Goal: Information Seeking & Learning: Find specific fact

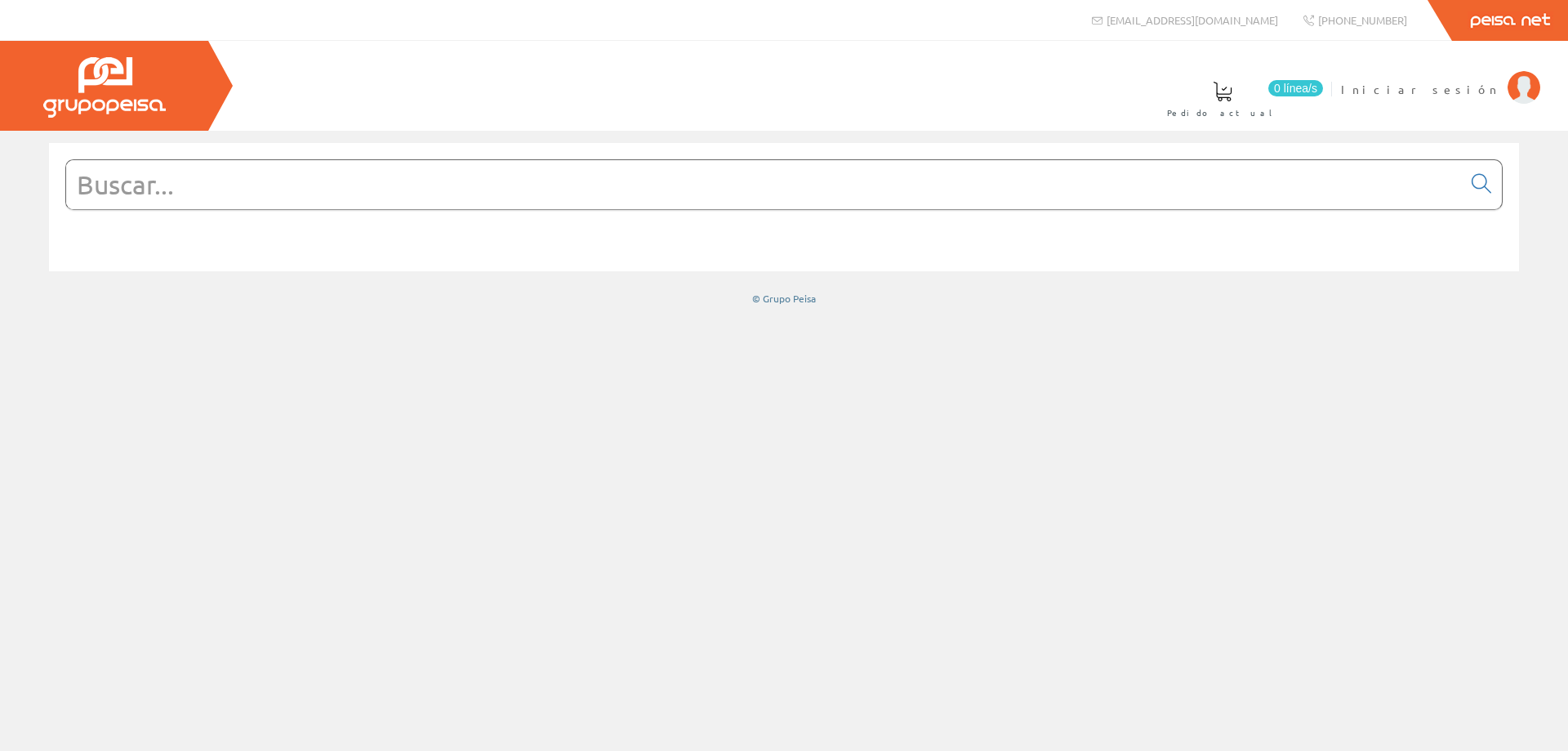
click at [537, 190] on input "text" at bounding box center [763, 184] width 1396 height 49
paste input "LS1969-1WEWW"
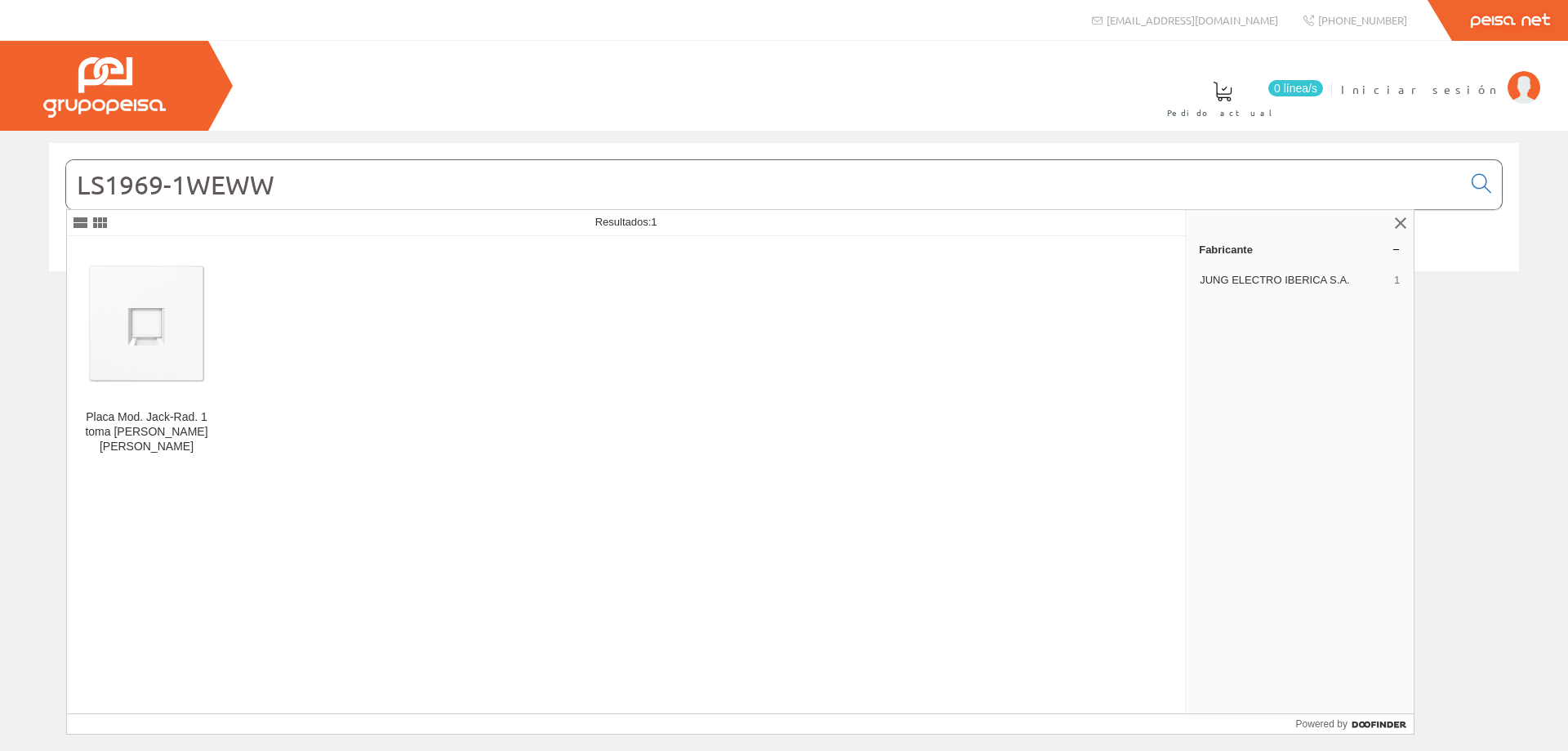
type input "LS1969-1WEWW"
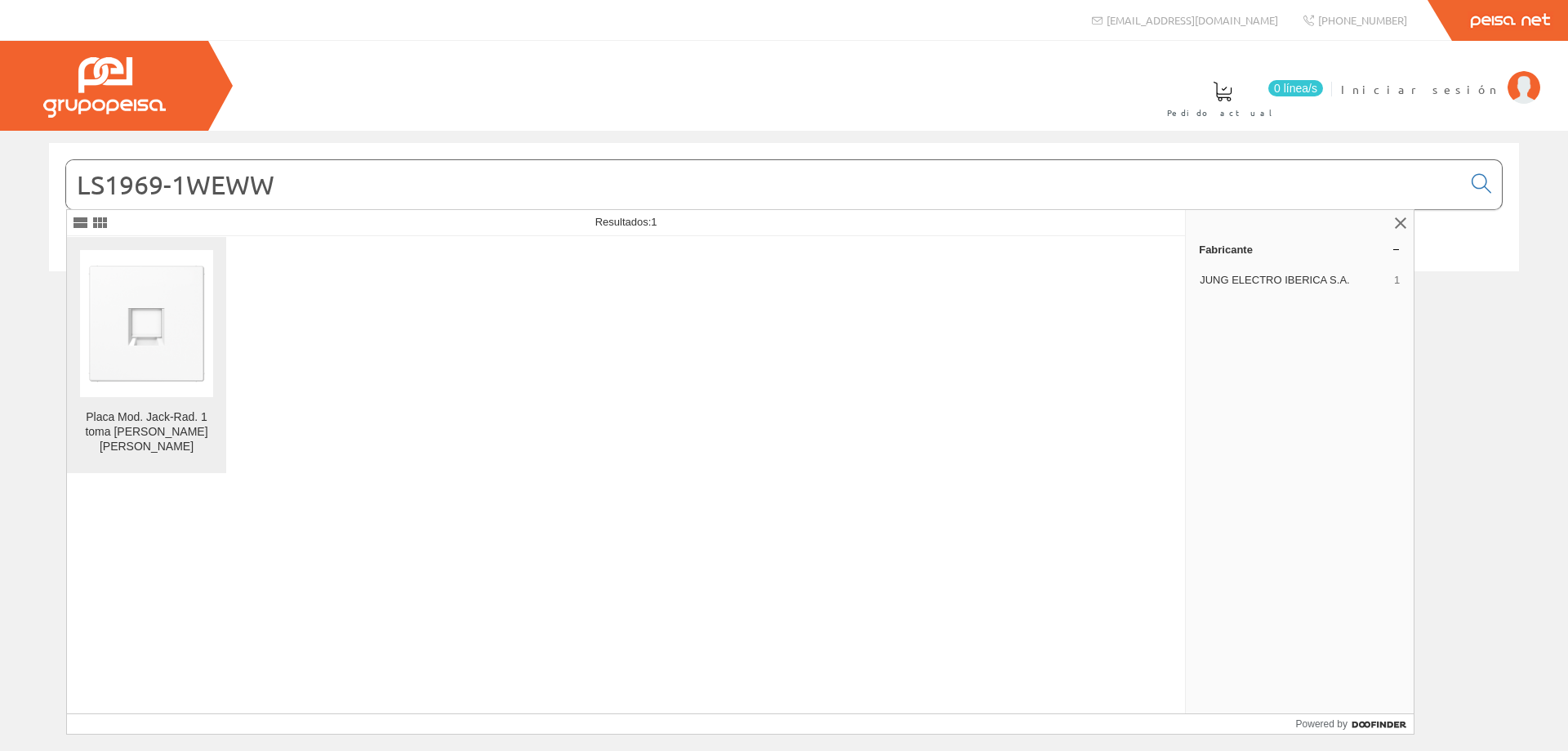
click at [117, 378] on img at bounding box center [146, 322] width 133 height 133
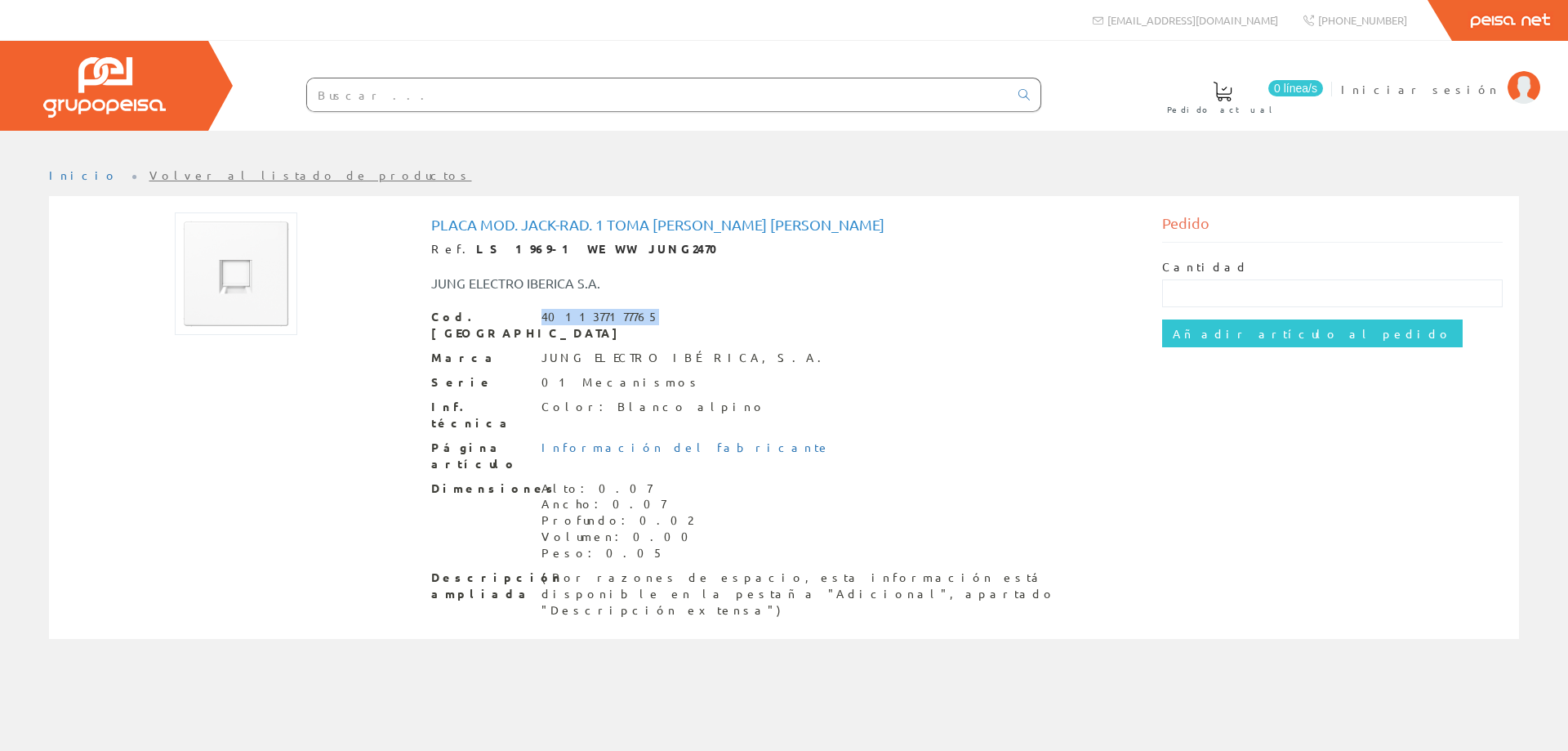
drag, startPoint x: 625, startPoint y: 318, endPoint x: 548, endPoint y: 316, distance: 77.0
click at [545, 318] on div "Cod. Barras 4011377177765" at bounding box center [784, 325] width 707 height 33
drag, startPoint x: 551, startPoint y: 314, endPoint x: 542, endPoint y: 319, distance: 10.3
click at [542, 319] on div "4011377177765" at bounding box center [600, 316] width 117 height 16
drag, startPoint x: 542, startPoint y: 317, endPoint x: 629, endPoint y: 313, distance: 87.1
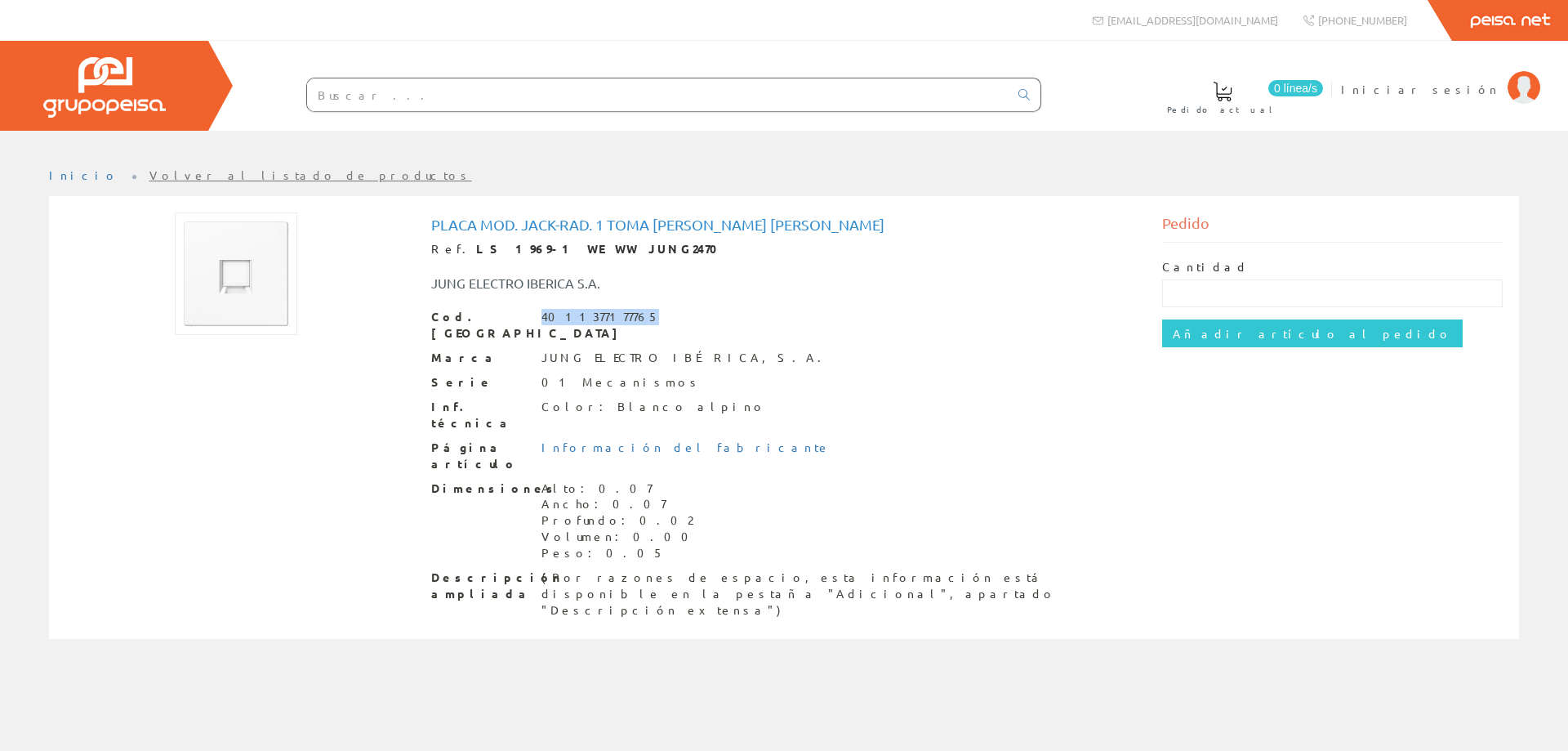
click at [629, 313] on div "Cod. Barras 4011377177765" at bounding box center [784, 325] width 707 height 33
copy div "4011377177765"
click at [386, 91] on input "text" at bounding box center [657, 95] width 702 height 33
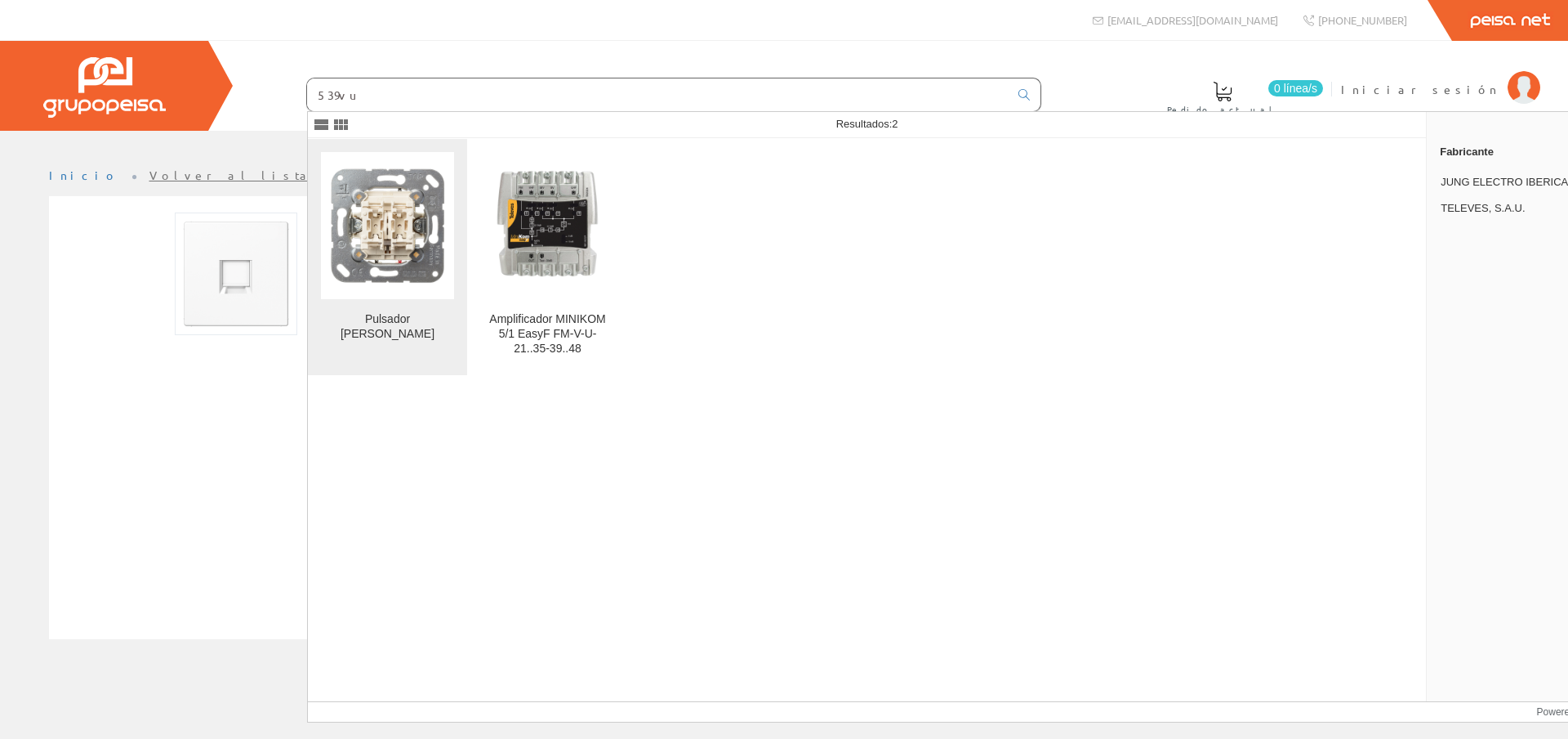
type input "539vu"
click at [356, 253] on img at bounding box center [387, 225] width 133 height 133
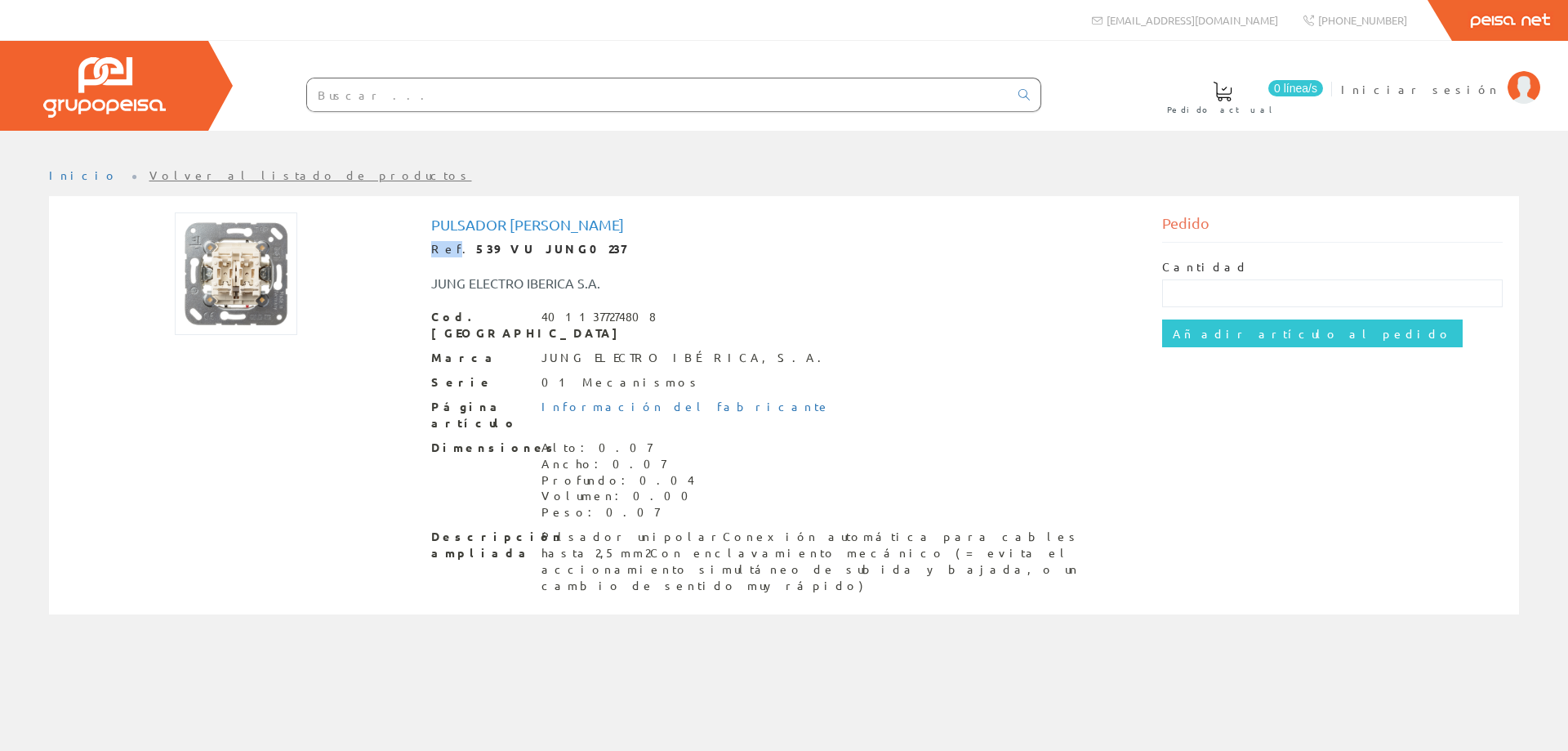
drag, startPoint x: 626, startPoint y: 228, endPoint x: 446, endPoint y: 241, distance: 180.5
click at [446, 241] on div "Pulsador Persiana [PERSON_NAME] Ref. 539 VU JUNG0237 [PERSON_NAME] ELECTRO IBER…" at bounding box center [784, 406] width 707 height 377
click at [584, 218] on h1 "Pulsador Persiana Jung" at bounding box center [784, 225] width 707 height 16
drag, startPoint x: 619, startPoint y: 225, endPoint x: 433, endPoint y: 228, distance: 186.0
click at [427, 231] on div "Pulsador Persiana Jung Ref. 539 VU JUNG0237 JUNG ELECTRO IBERICA S.A. Cod. Barr…" at bounding box center [784, 407] width 731 height 390
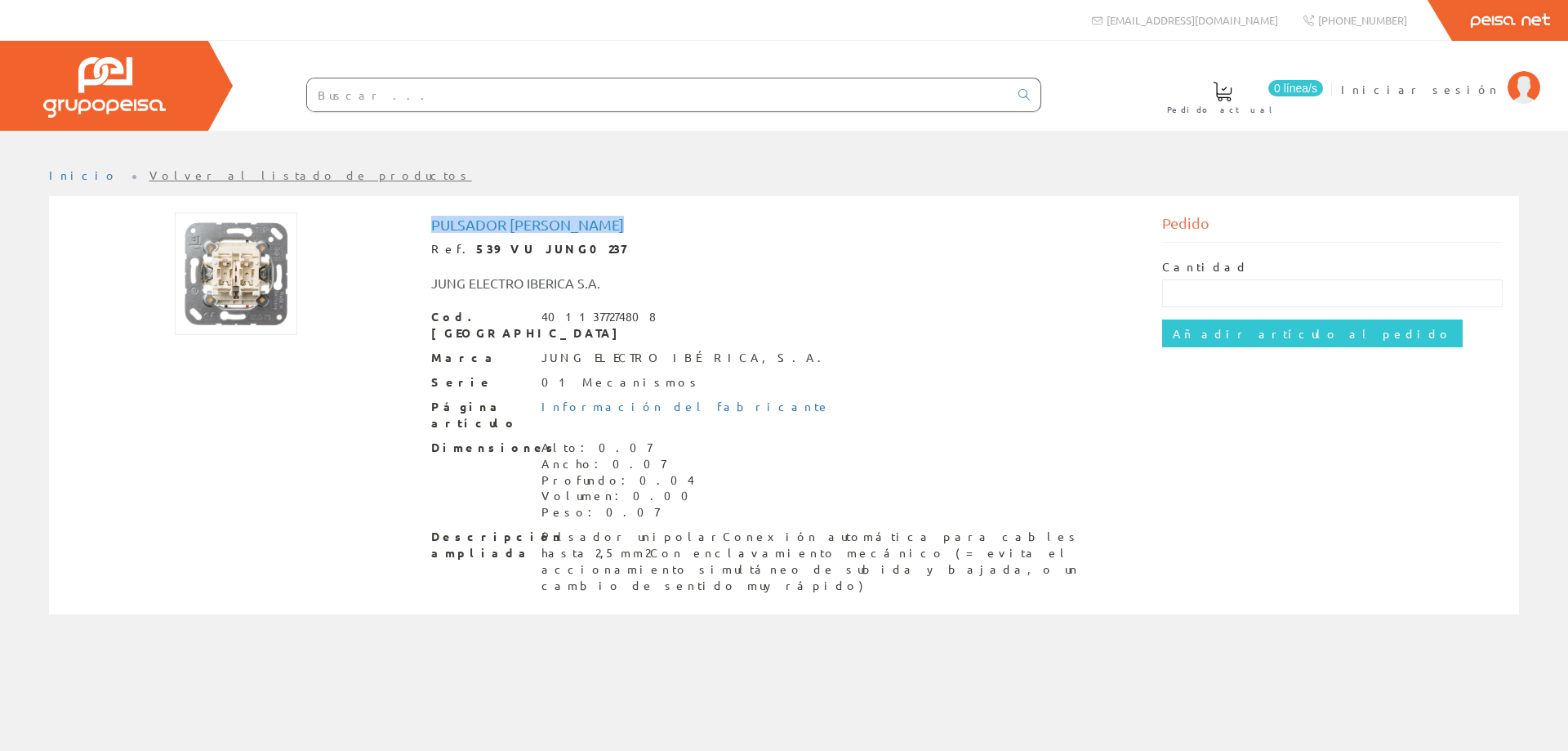
copy h1 "Pulsador [PERSON_NAME]"
drag, startPoint x: 625, startPoint y: 318, endPoint x: 537, endPoint y: 323, distance: 88.1
click at [537, 322] on div "Cod. Barras 4011377274808" at bounding box center [784, 325] width 707 height 33
copy div "4011377274808"
click at [362, 93] on input "text" at bounding box center [657, 95] width 702 height 33
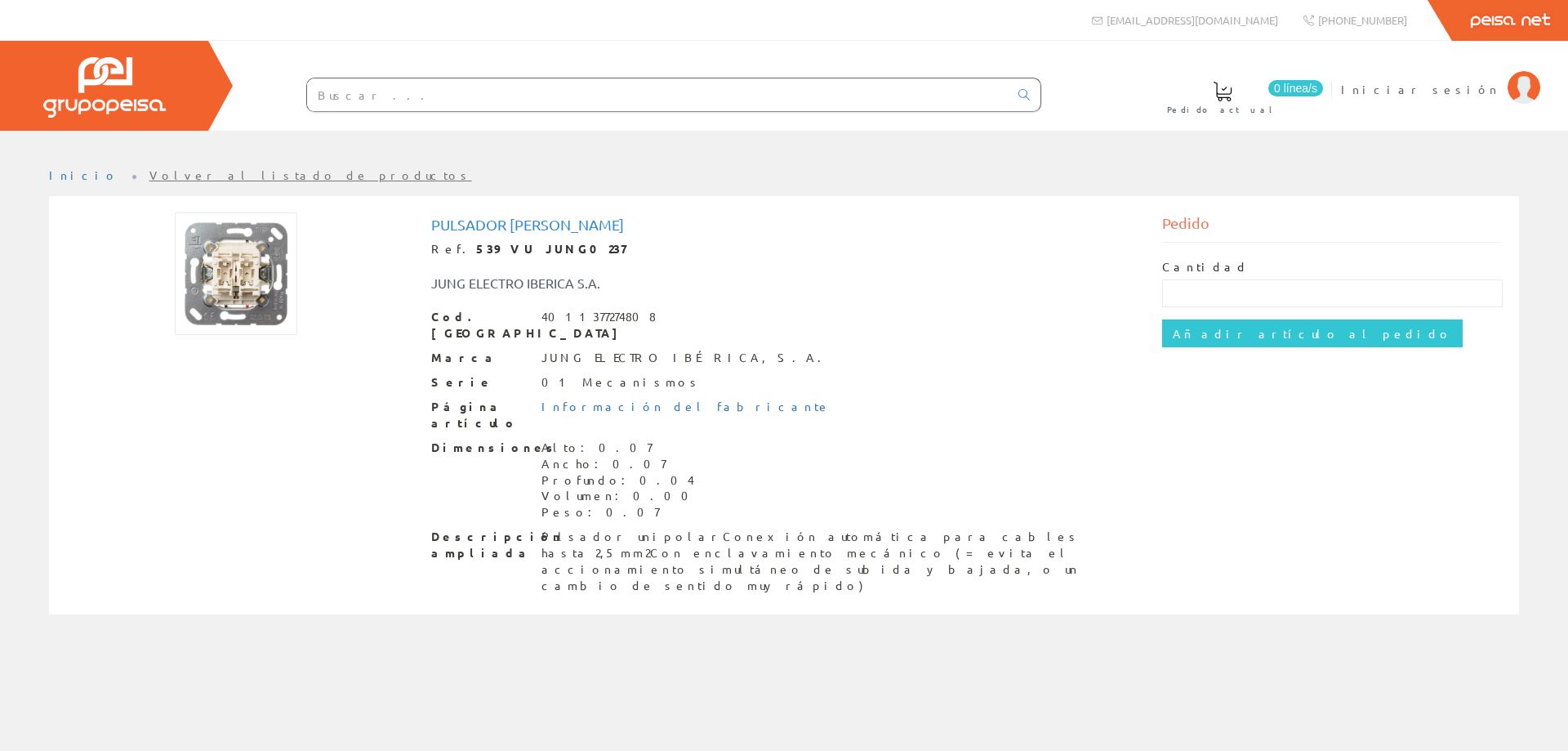
paste input "LS995PWW"
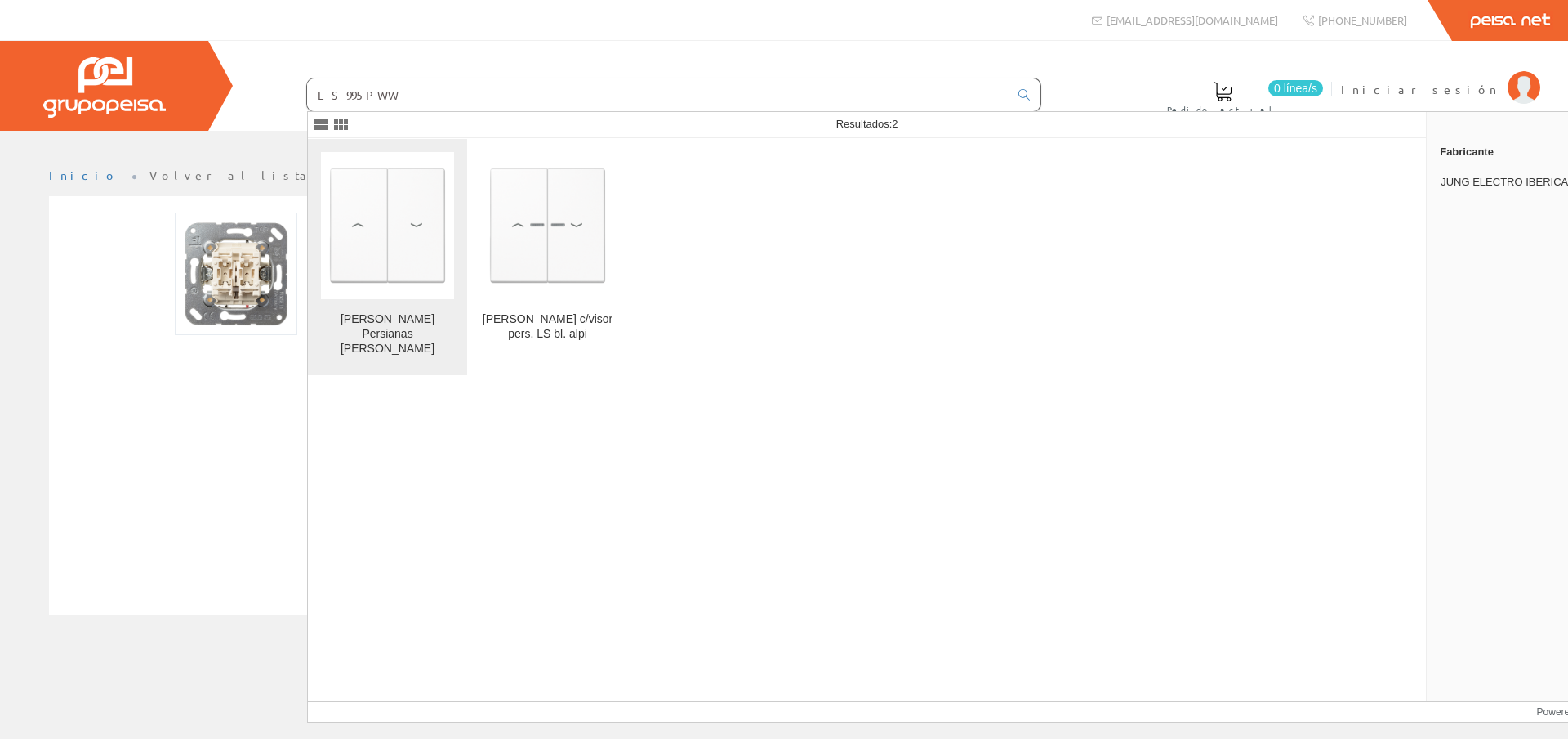
type input "LS995PWW"
click at [326, 242] on img at bounding box center [387, 225] width 133 height 133
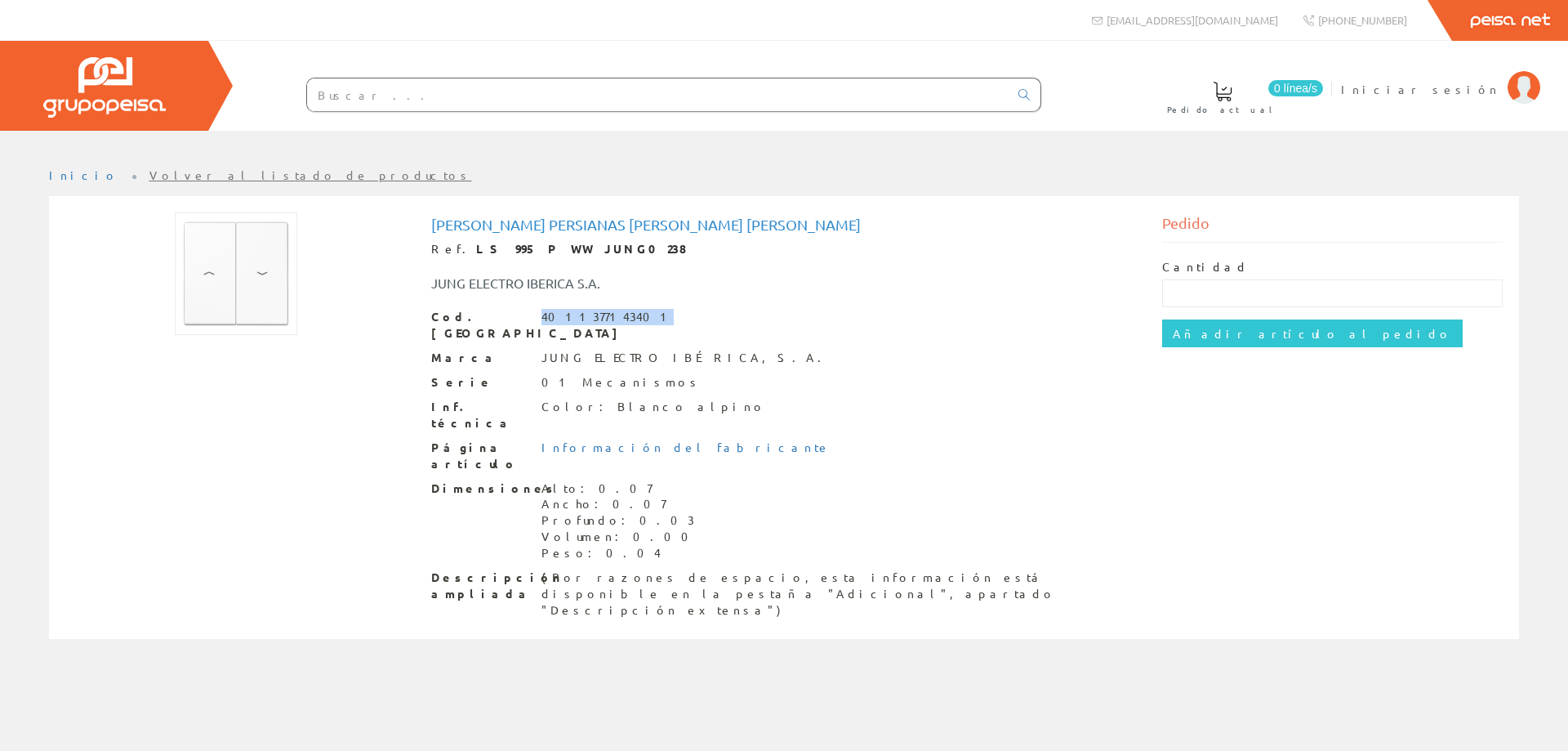
drag, startPoint x: 627, startPoint y: 313, endPoint x: 556, endPoint y: 320, distance: 71.3
click at [542, 319] on div "Cod. Barras 4011377143401" at bounding box center [784, 325] width 707 height 33
copy div "4011377143401"
click at [449, 98] on input "text" at bounding box center [657, 95] width 702 height 33
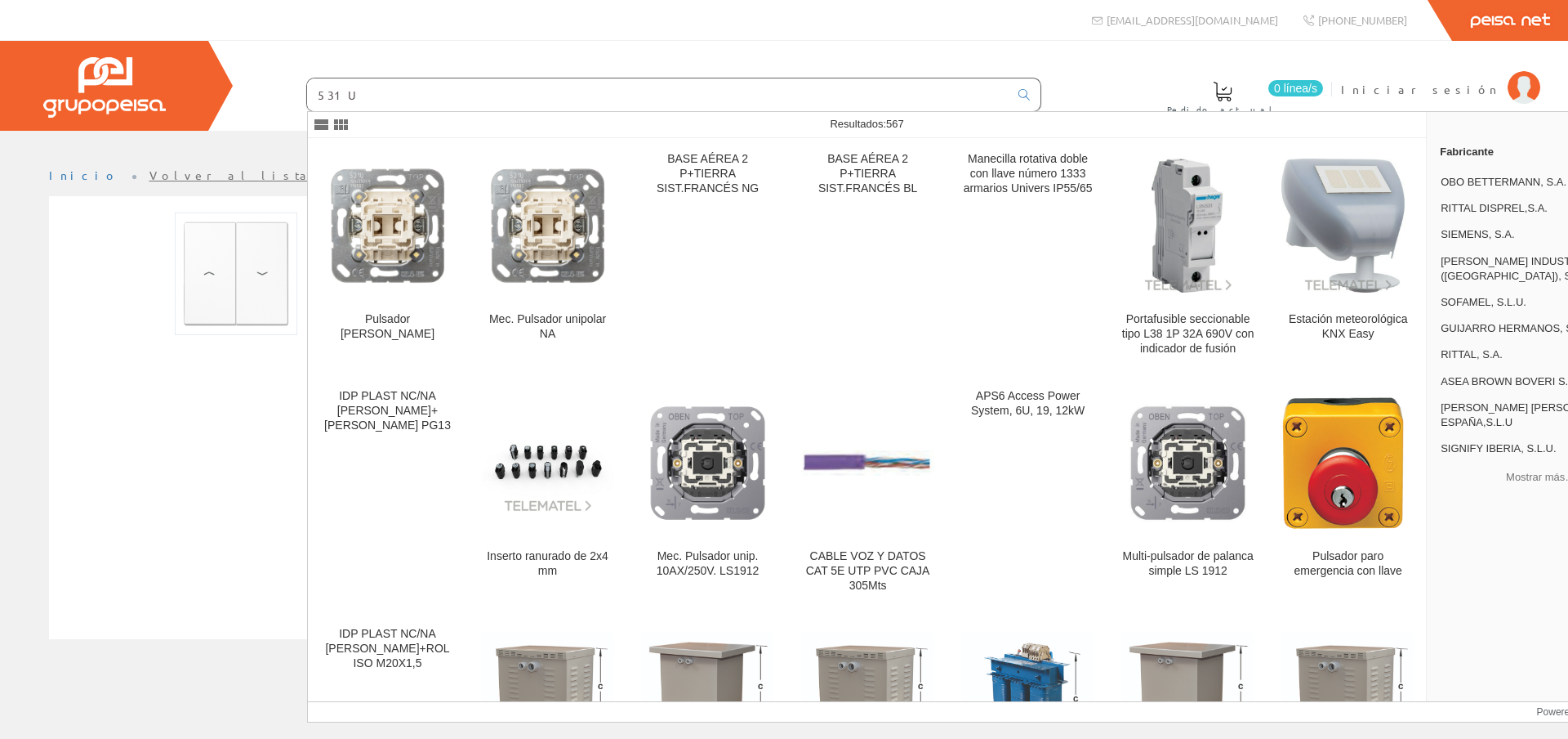
type input "531U"
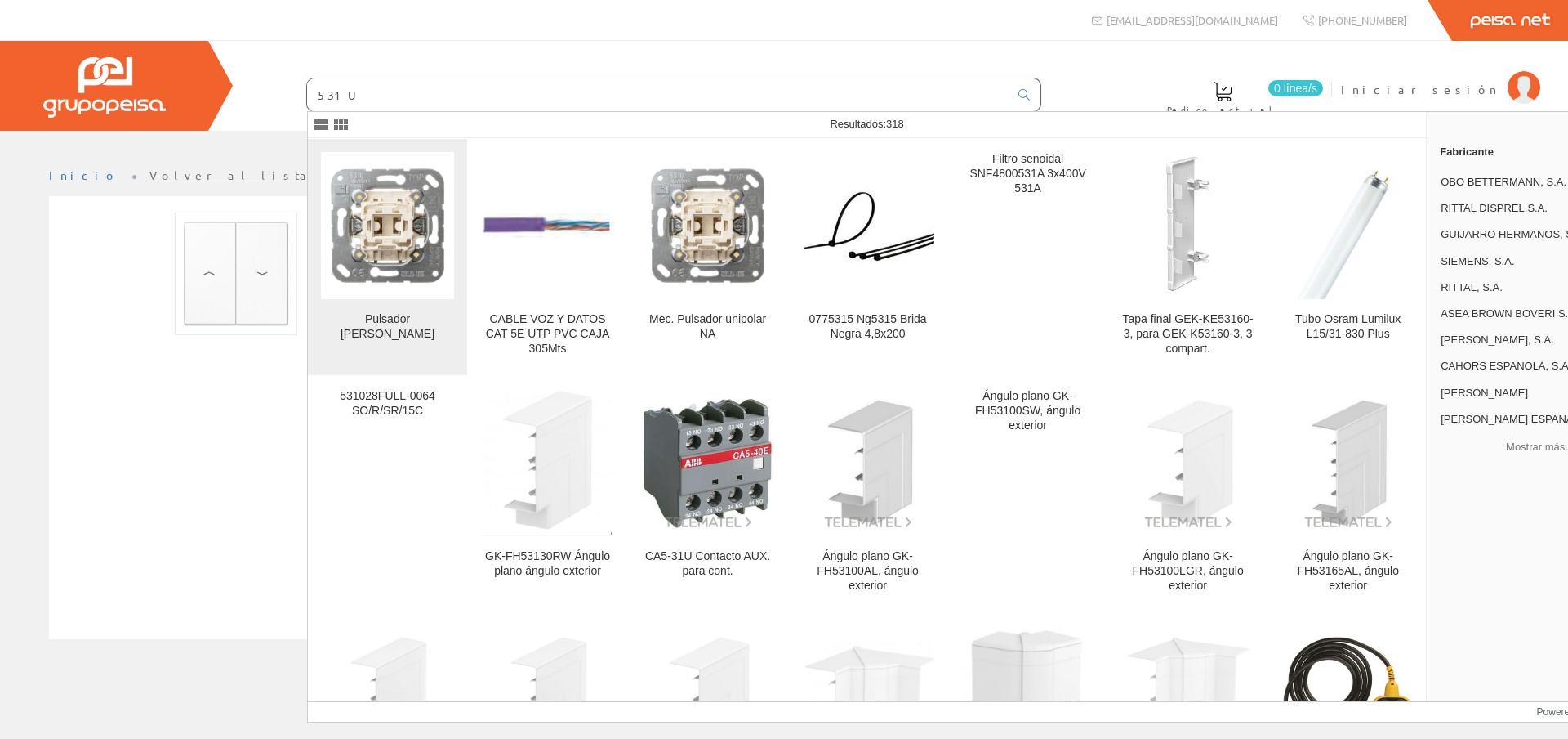
click at [412, 236] on img at bounding box center [387, 225] width 133 height 133
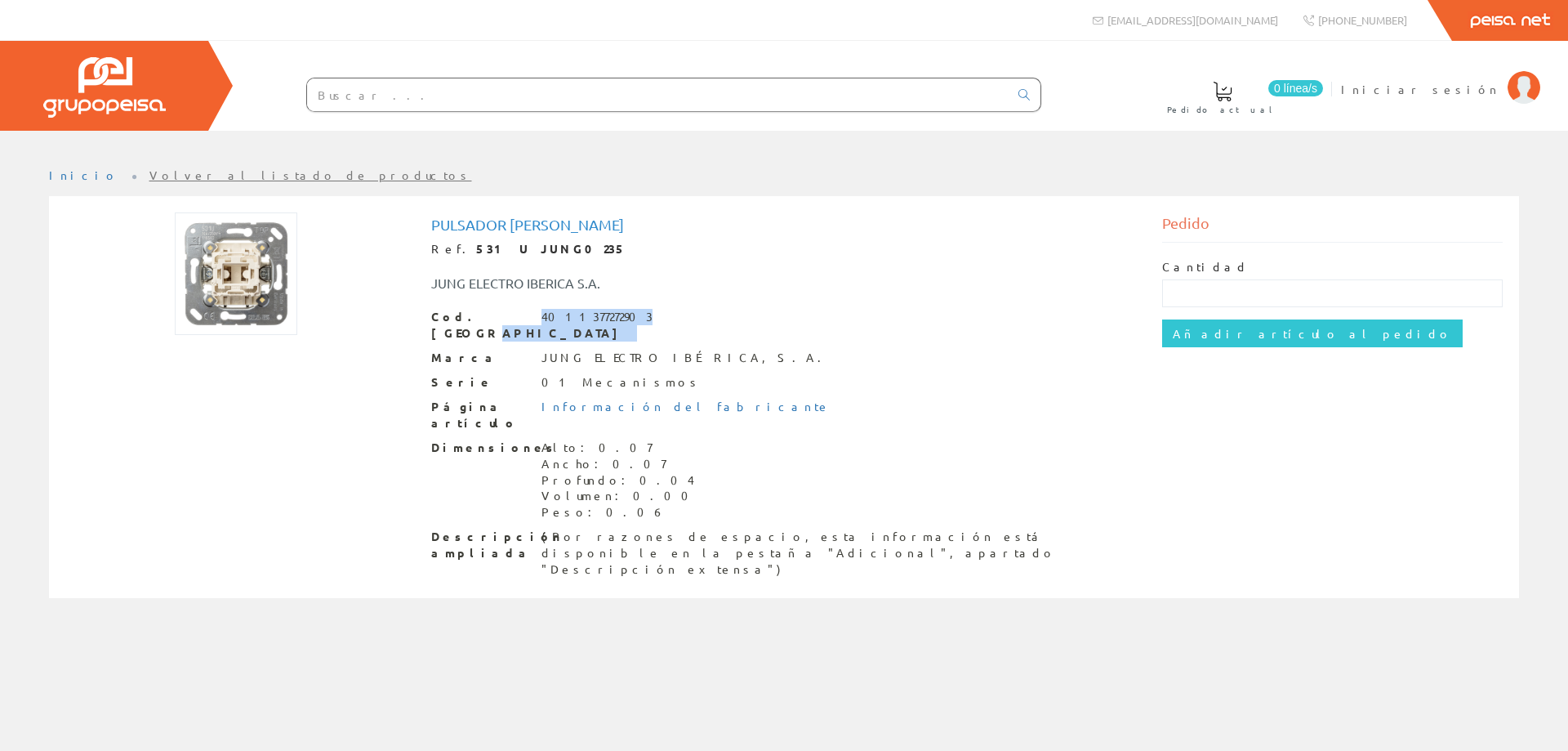
drag, startPoint x: 619, startPoint y: 316, endPoint x: 536, endPoint y: 316, distance: 83.0
click at [528, 318] on div "Cod. Barras 4011377272903" at bounding box center [784, 325] width 707 height 33
copy div "4011377272903"
click at [635, 90] on input "text" at bounding box center [657, 95] width 702 height 33
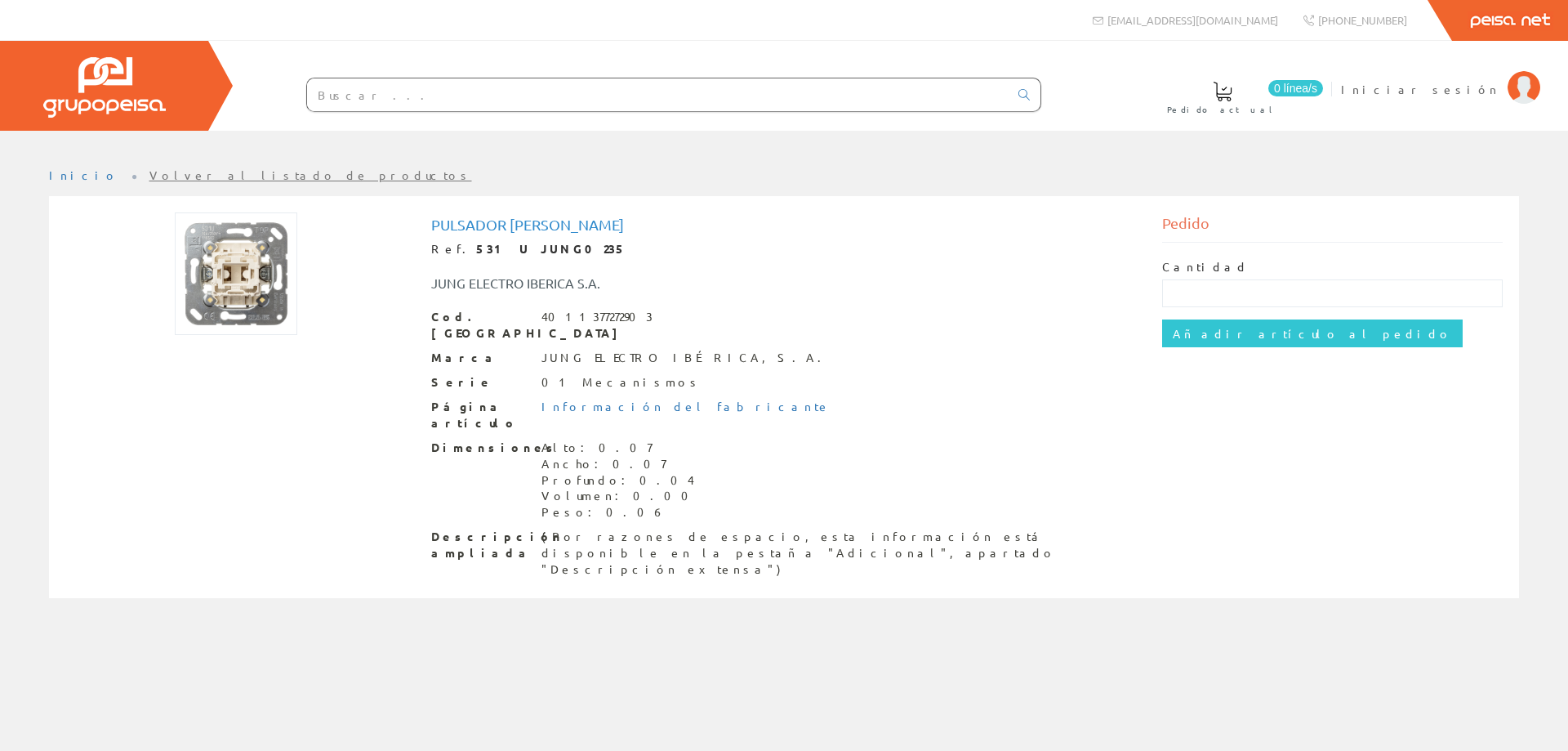
paste input "LS990KWW"
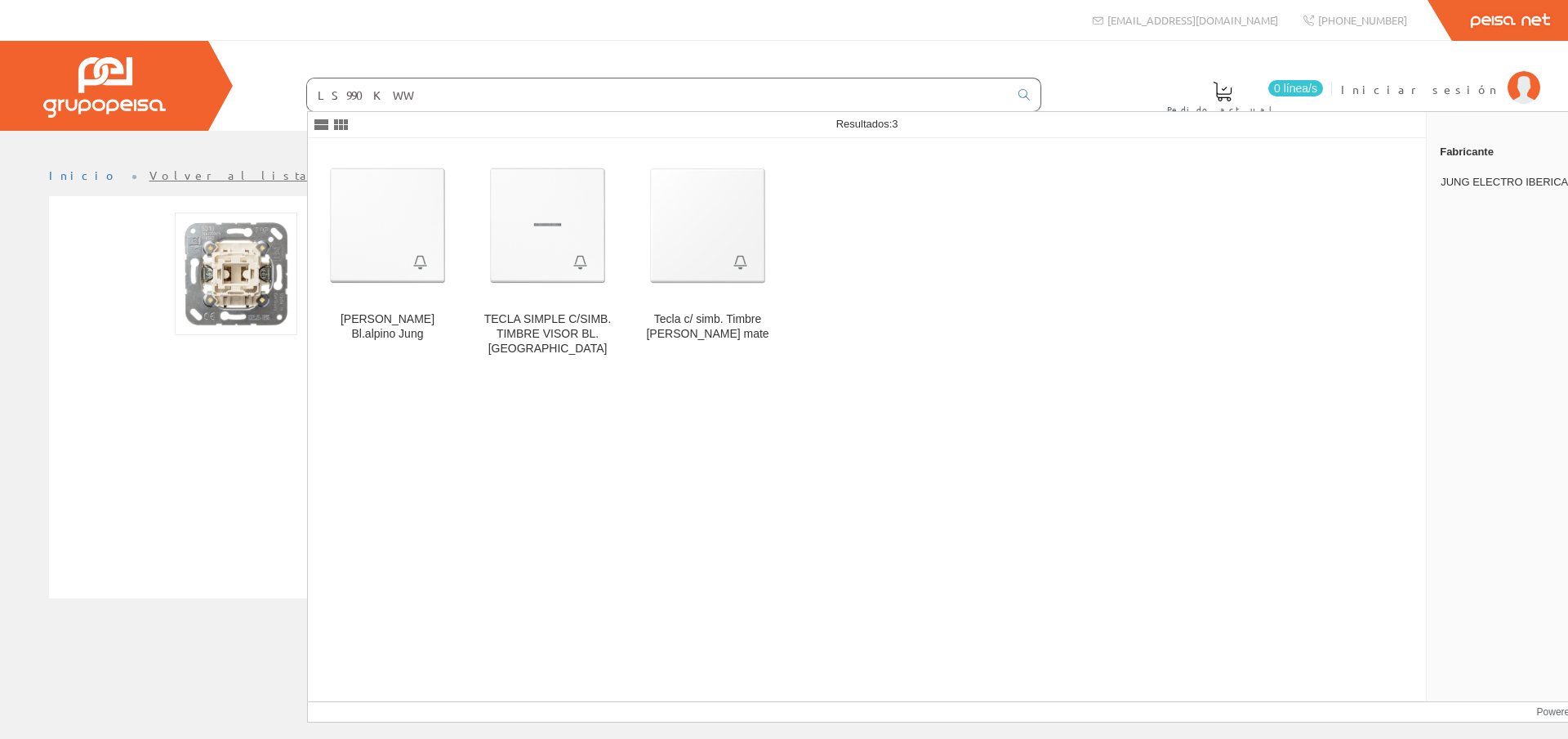
type input "LS990KWW"
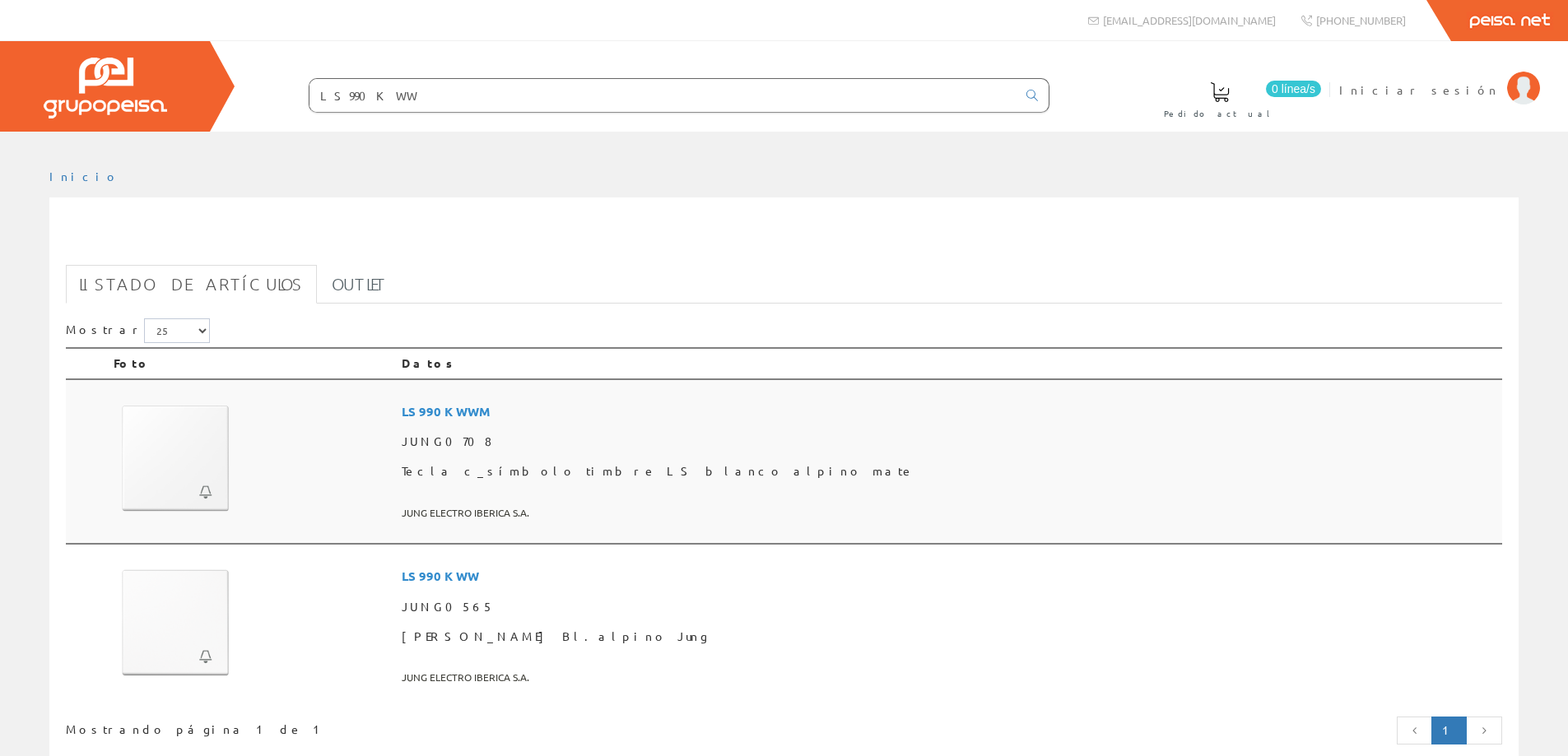
click at [145, 494] on img at bounding box center [175, 457] width 123 height 123
click at [218, 635] on img at bounding box center [175, 622] width 123 height 123
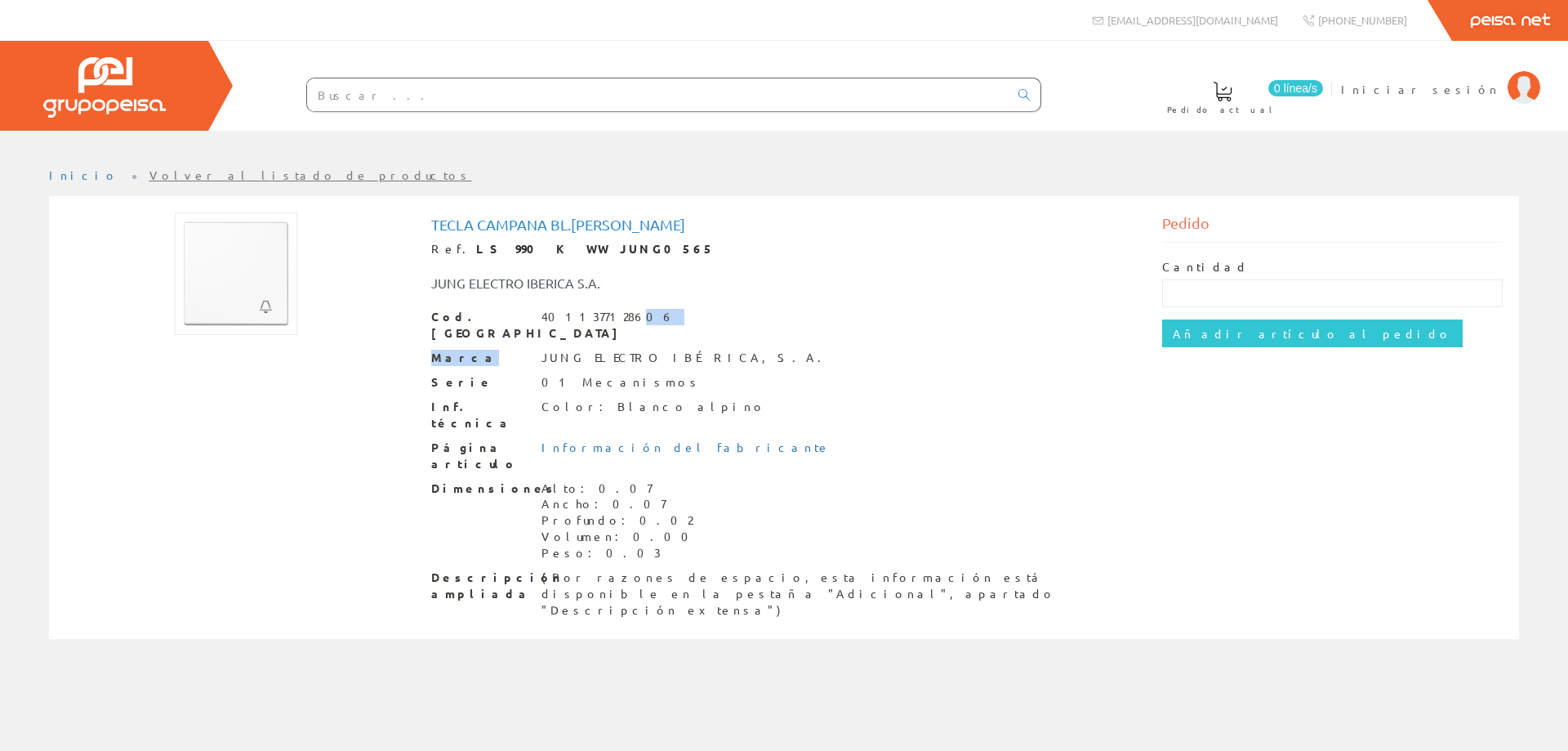
drag, startPoint x: 612, startPoint y: 316, endPoint x: 575, endPoint y: 317, distance: 37.0
click at [536, 327] on div "Cod. Barras 4011377128606 [PERSON_NAME] ELECTRO IBÉRICA, S.A. Serie 01 Mecanism…" at bounding box center [784, 464] width 707 height 310
click at [478, 106] on input "text" at bounding box center [657, 95] width 702 height 33
paste input "CIM.TM1022/9"
type input "CIM.TM1022/9"
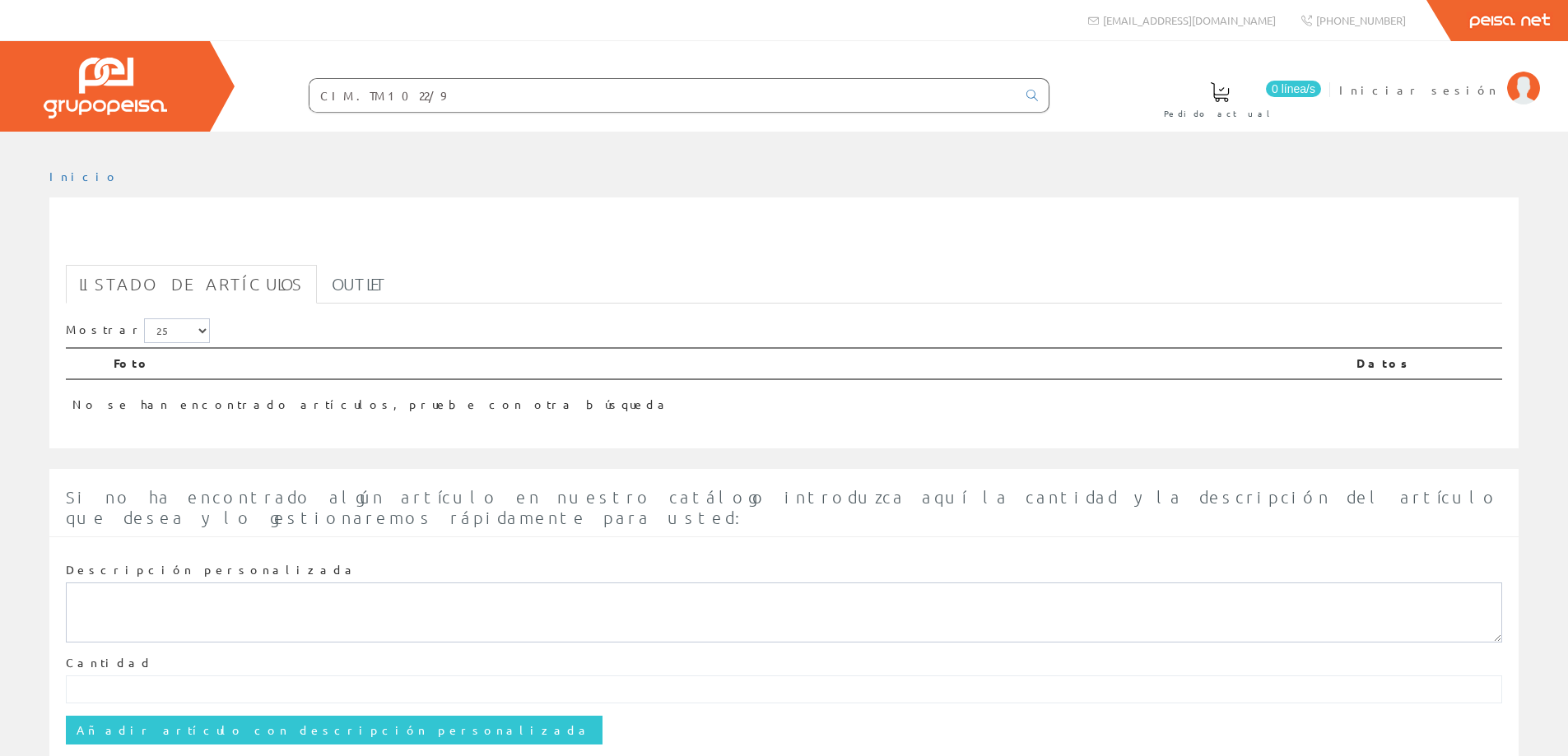
click at [439, 99] on input "CIM.TM1022/9" at bounding box center [662, 96] width 707 height 33
click at [876, 106] on input "CIM.TM1022/9" at bounding box center [662, 96] width 707 height 33
drag, startPoint x: 880, startPoint y: 92, endPoint x: 87, endPoint y: 118, distance: 793.4
click at [87, 118] on div "0 línea/s Pedido actual Iniciar sesión" at bounding box center [784, 86] width 1568 height 91
paste input "2056593"
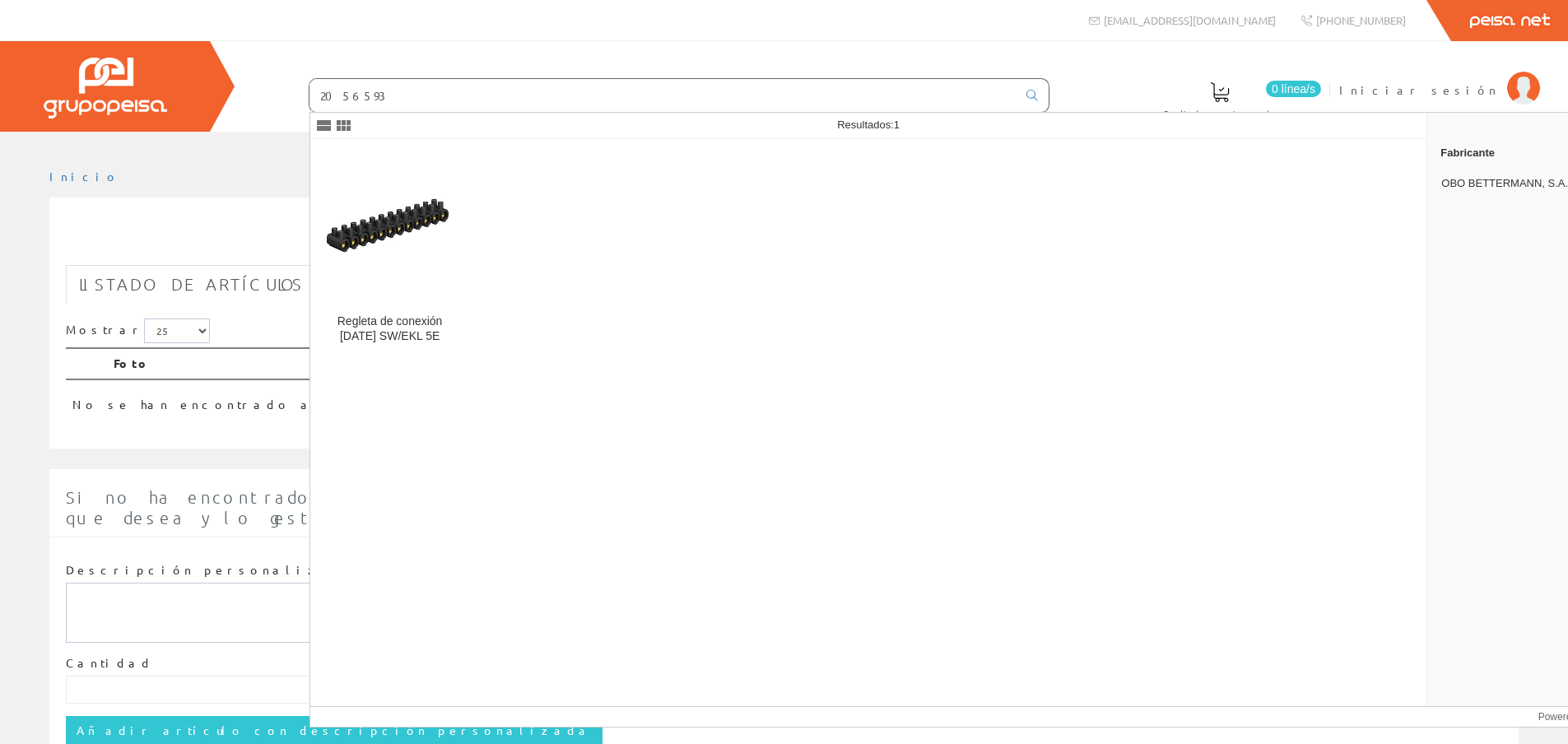
type input "2056593"
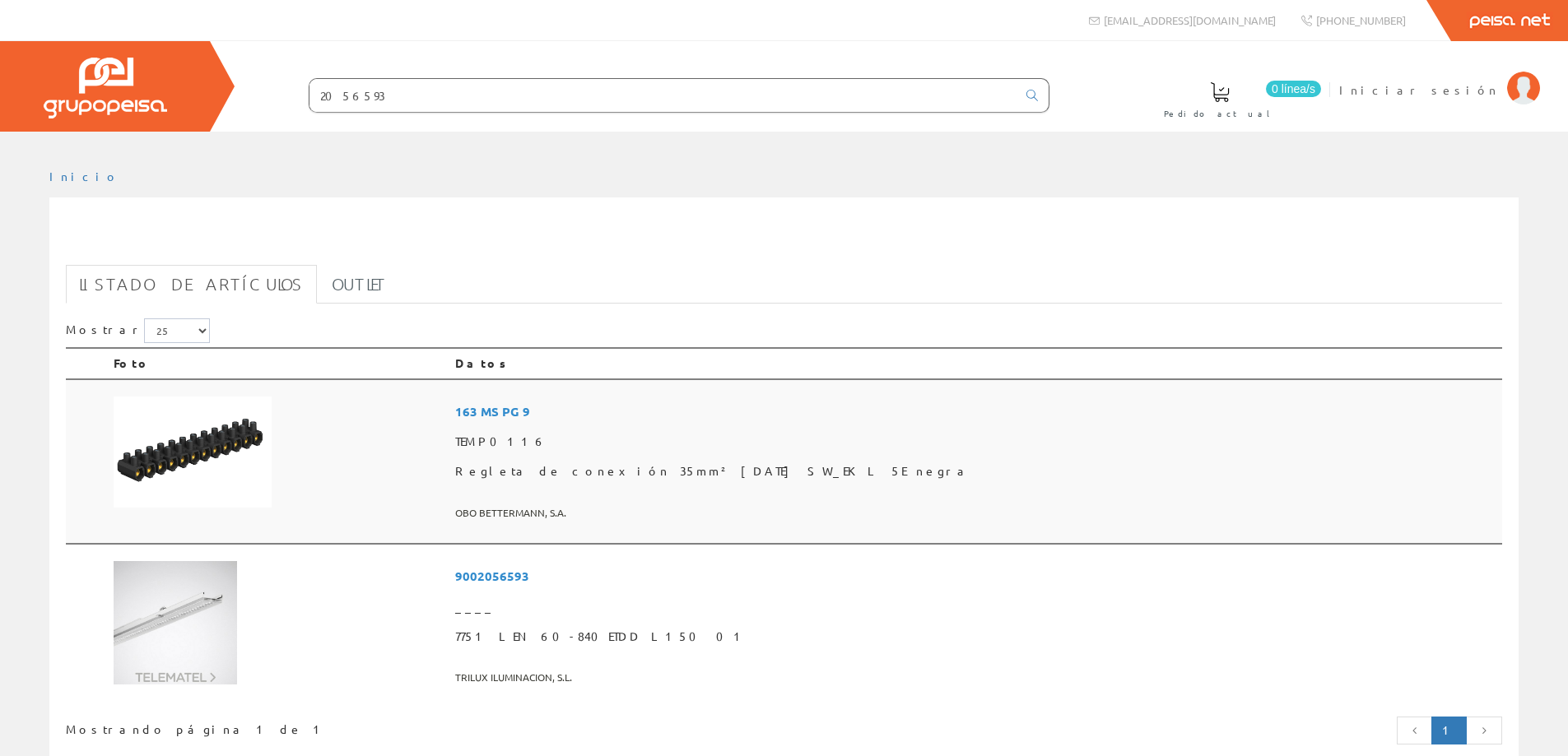
click at [232, 461] on img at bounding box center [193, 452] width 158 height 112
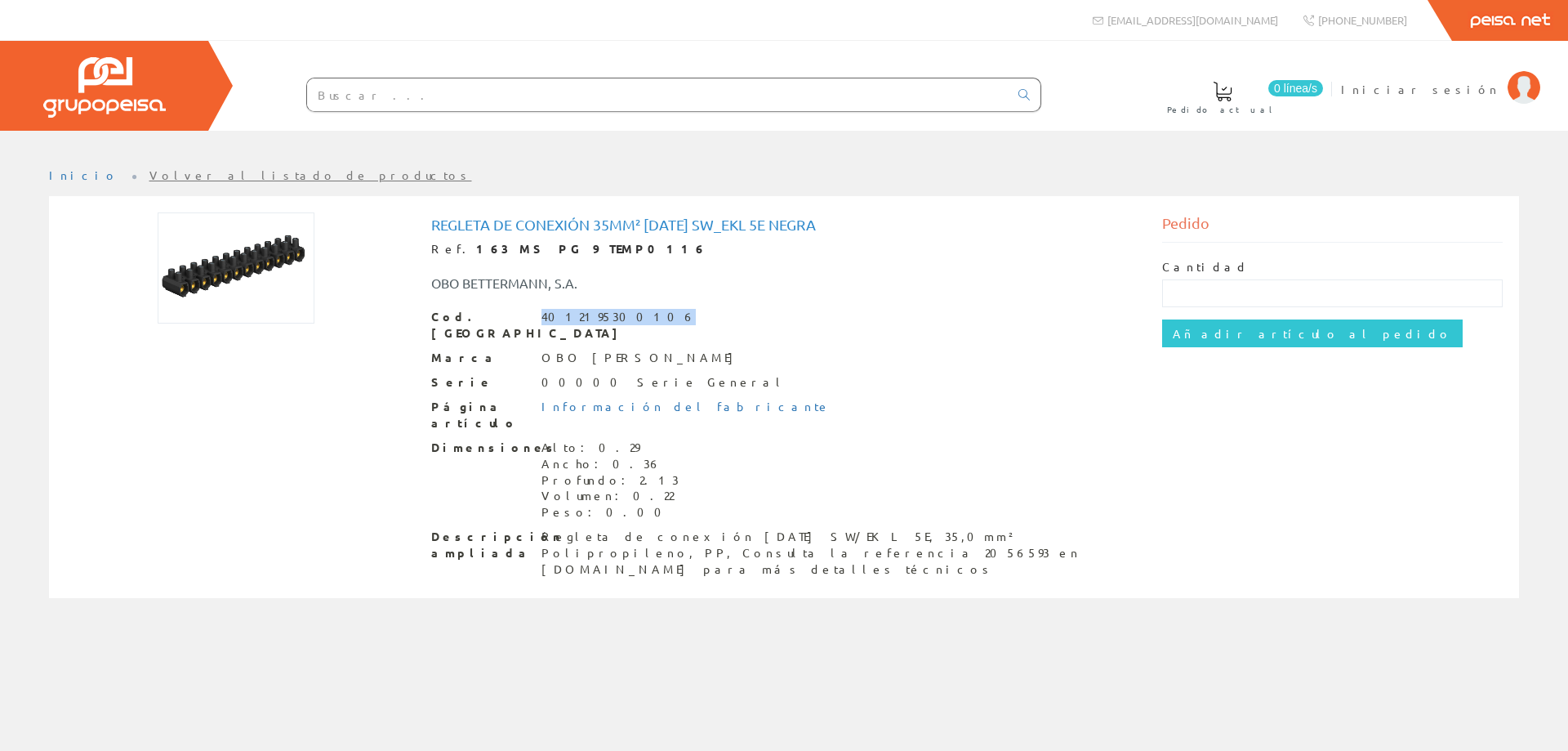
drag, startPoint x: 629, startPoint y: 311, endPoint x: 535, endPoint y: 314, distance: 94.0
click at [535, 314] on div "Cod. Barras 4012195300106" at bounding box center [784, 325] width 707 height 33
copy div "4012195300106"
